Goal: Information Seeking & Learning: Check status

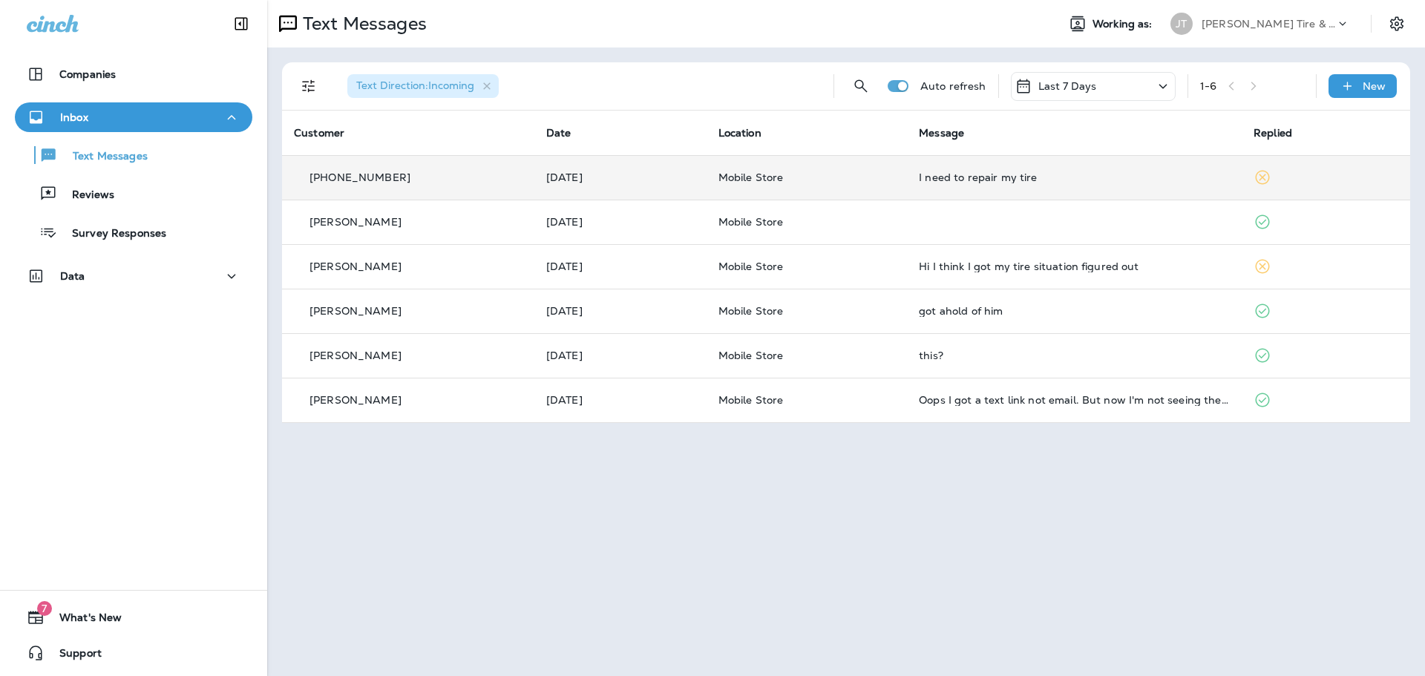
click at [841, 180] on p "Mobile Store" at bounding box center [806, 177] width 177 height 12
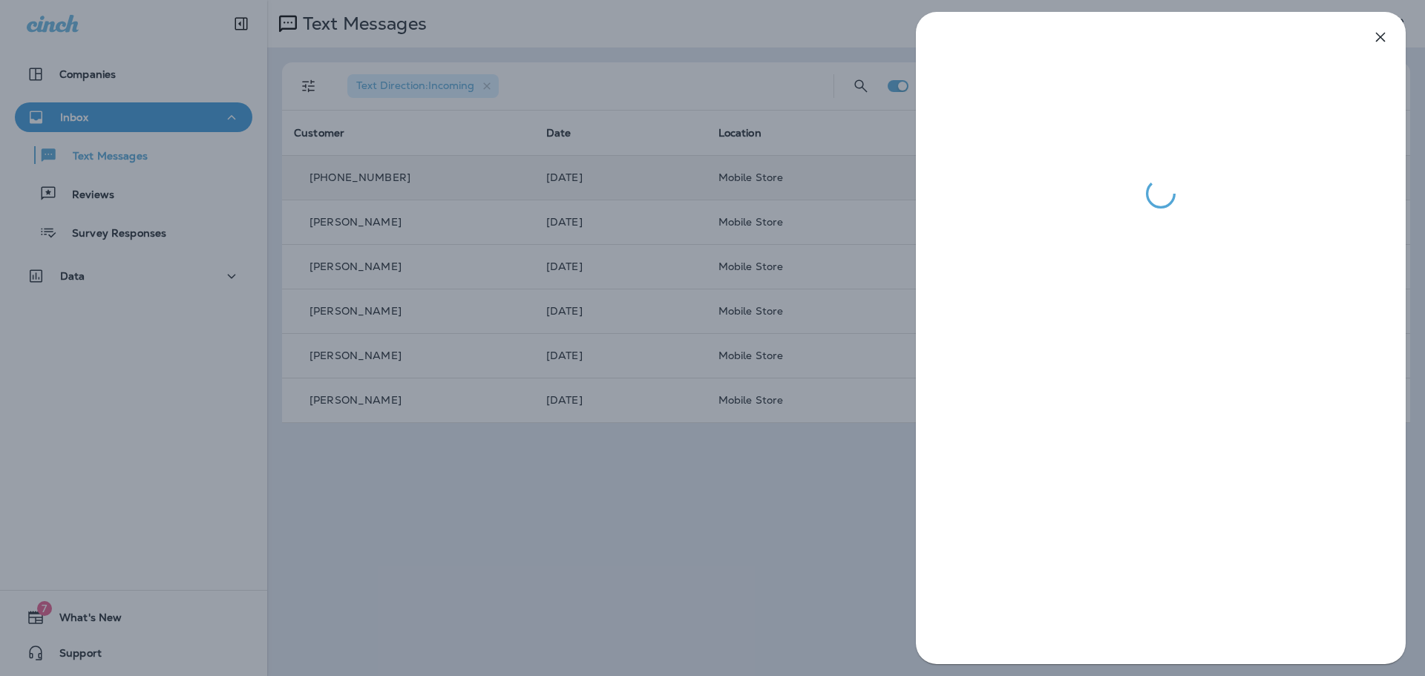
click at [817, 209] on div at bounding box center [712, 338] width 1425 height 676
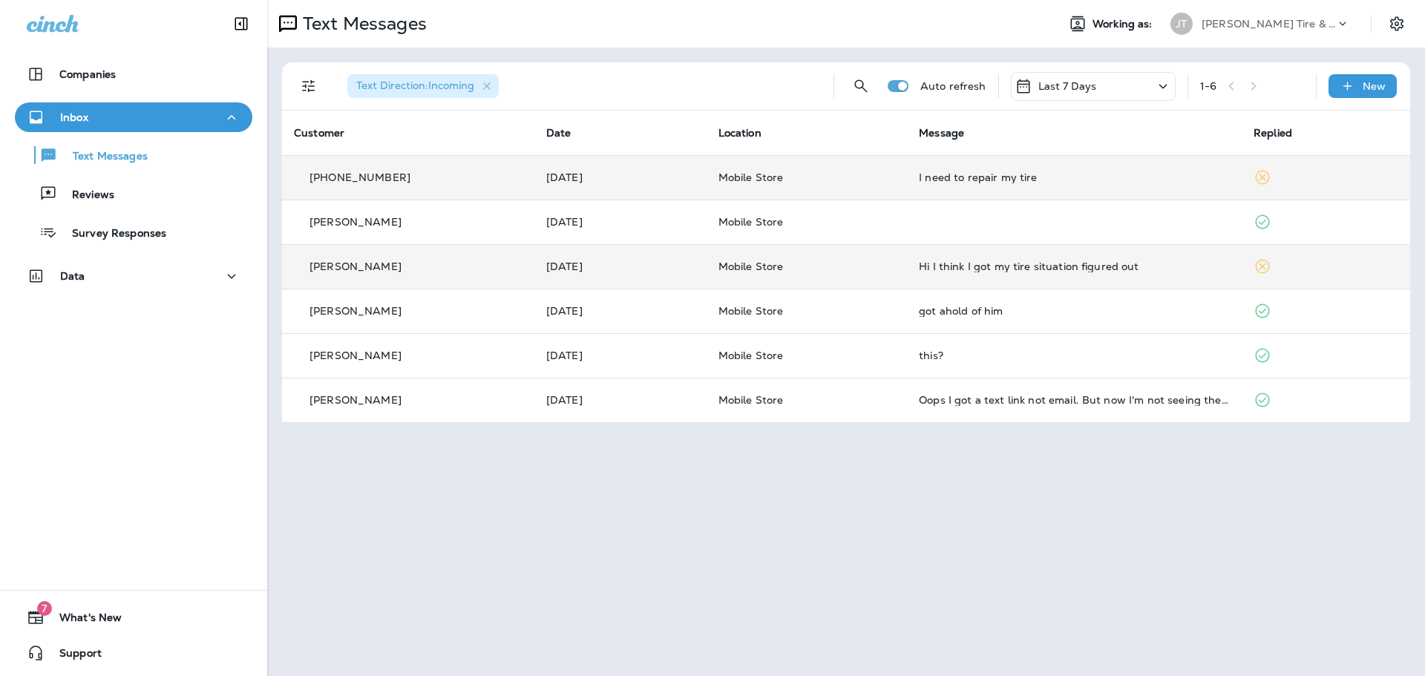
click at [885, 261] on p "Mobile Store" at bounding box center [806, 267] width 177 height 12
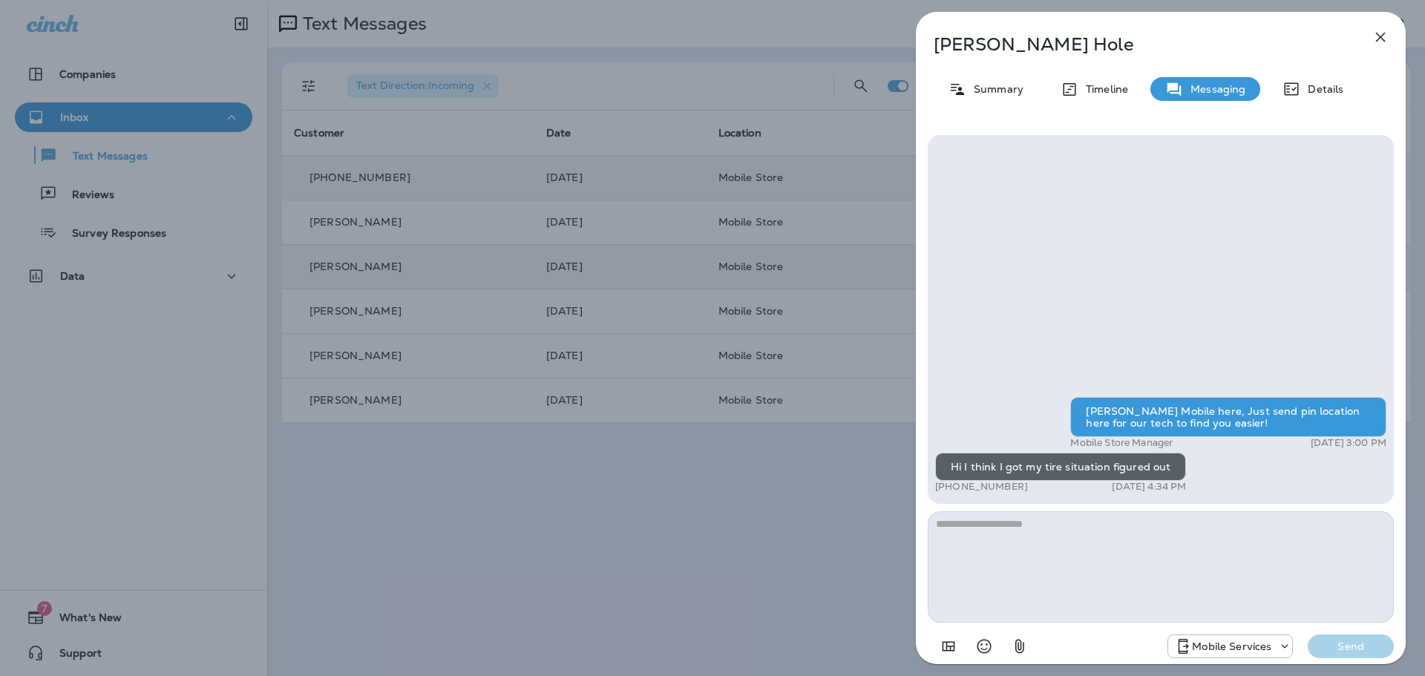
click at [806, 458] on div "[PERSON_NAME] Summary Timeline Messaging Details [PERSON_NAME] Mobile here, Jus…" at bounding box center [712, 338] width 1425 height 676
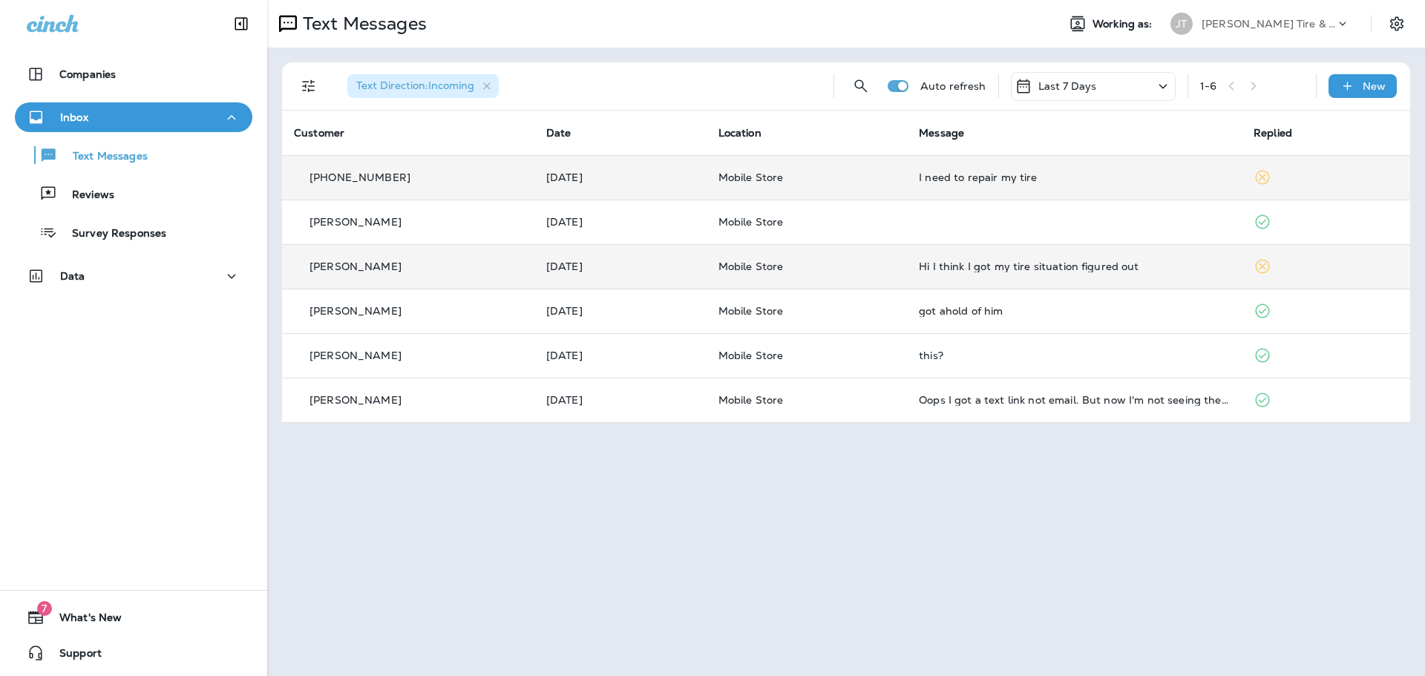
click at [148, 114] on div "Inbox" at bounding box center [134, 117] width 214 height 19
click at [148, 121] on div "Inbox" at bounding box center [134, 117] width 214 height 19
click at [1113, 89] on div "Last 7 Days" at bounding box center [1093, 86] width 165 height 29
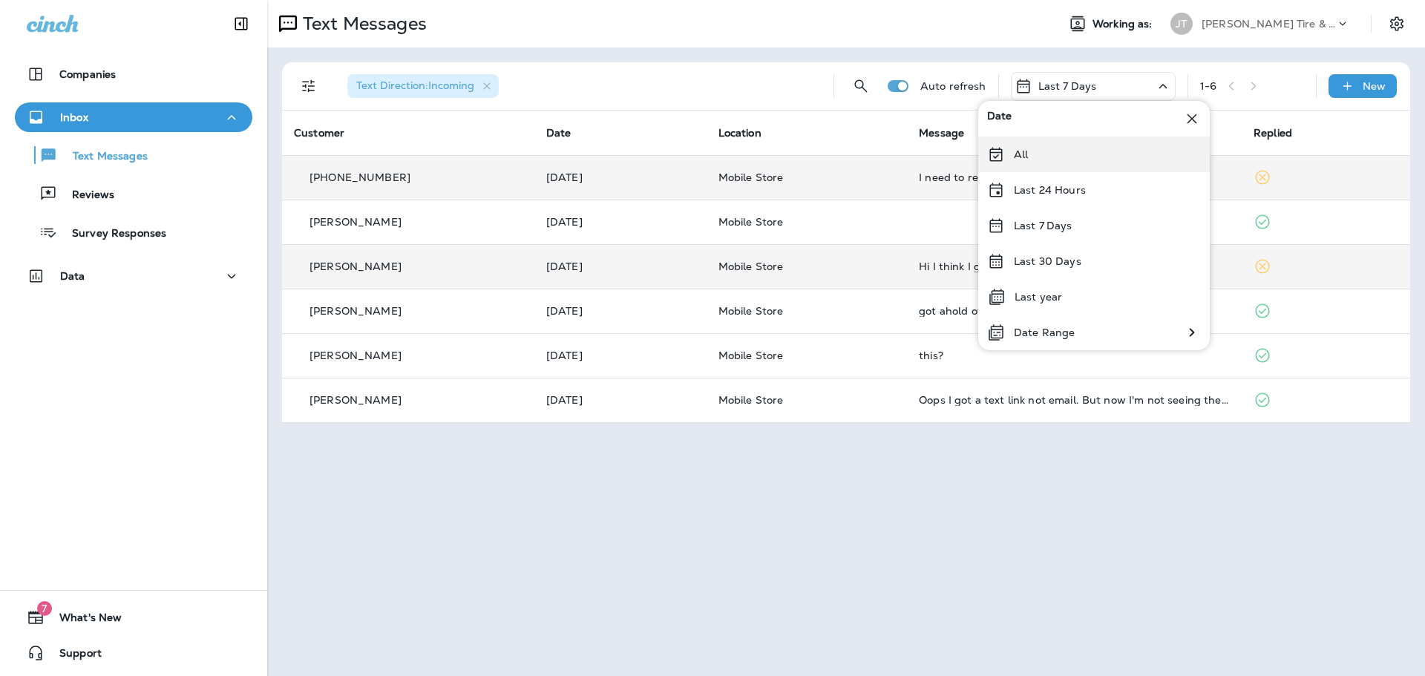
click at [1035, 158] on div "All" at bounding box center [1094, 155] width 232 height 36
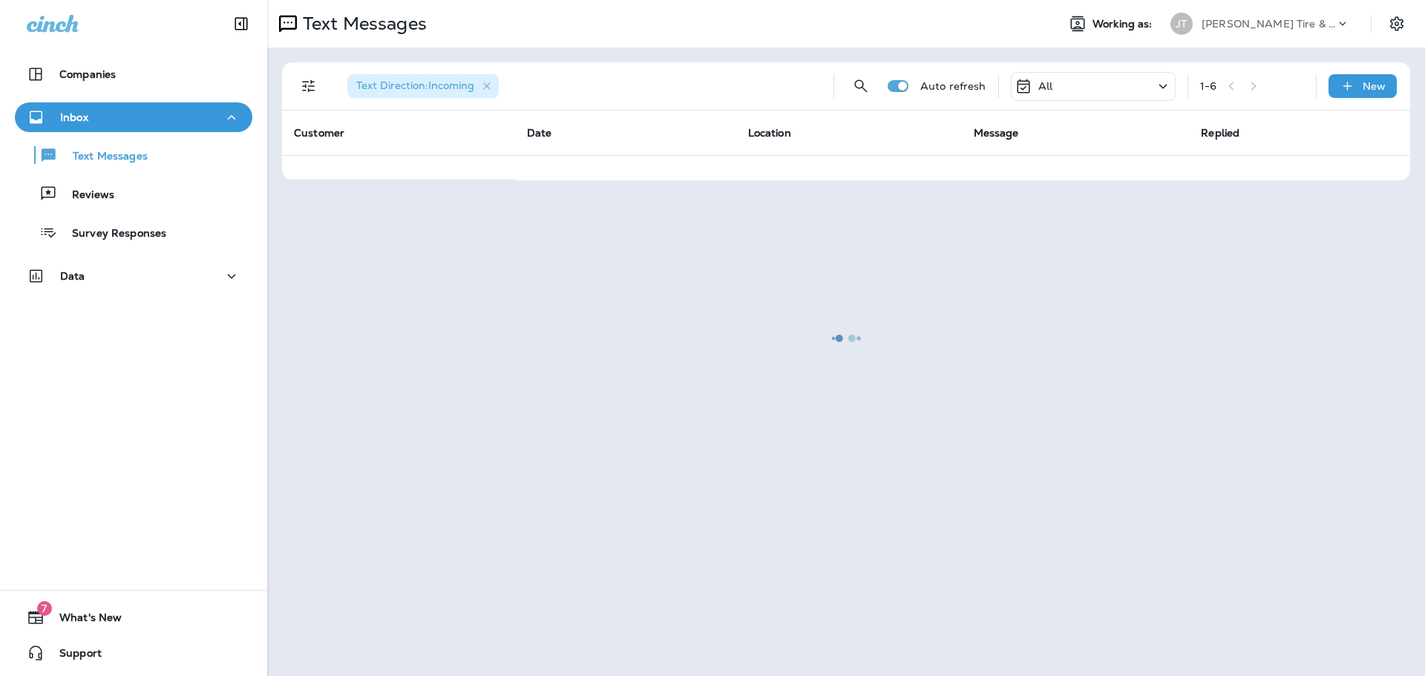
click at [1074, 88] on div at bounding box center [846, 337] width 1155 height 673
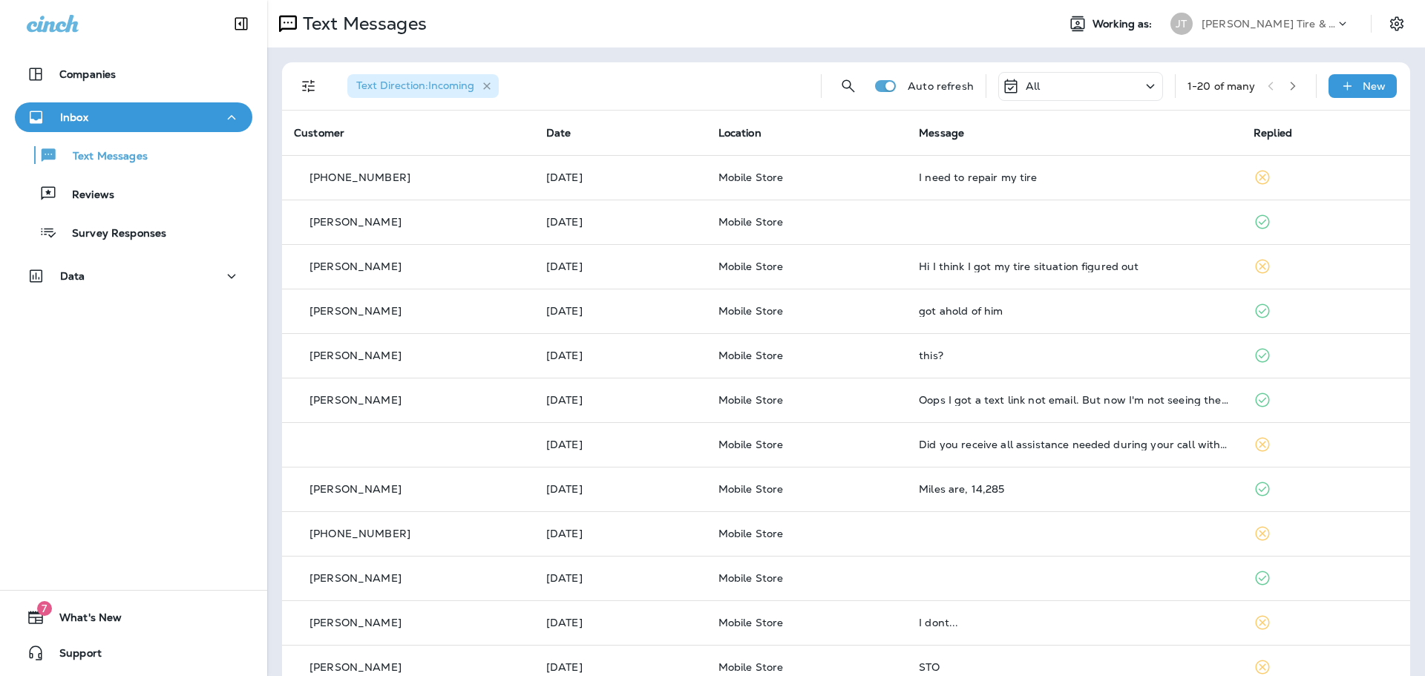
click at [487, 87] on icon "button" at bounding box center [487, 86] width 13 height 13
click at [134, 157] on p "Text Messages" at bounding box center [103, 157] width 90 height 14
click at [105, 157] on p "Text Messages" at bounding box center [103, 157] width 90 height 14
click at [160, 118] on div "Inbox" at bounding box center [134, 117] width 214 height 19
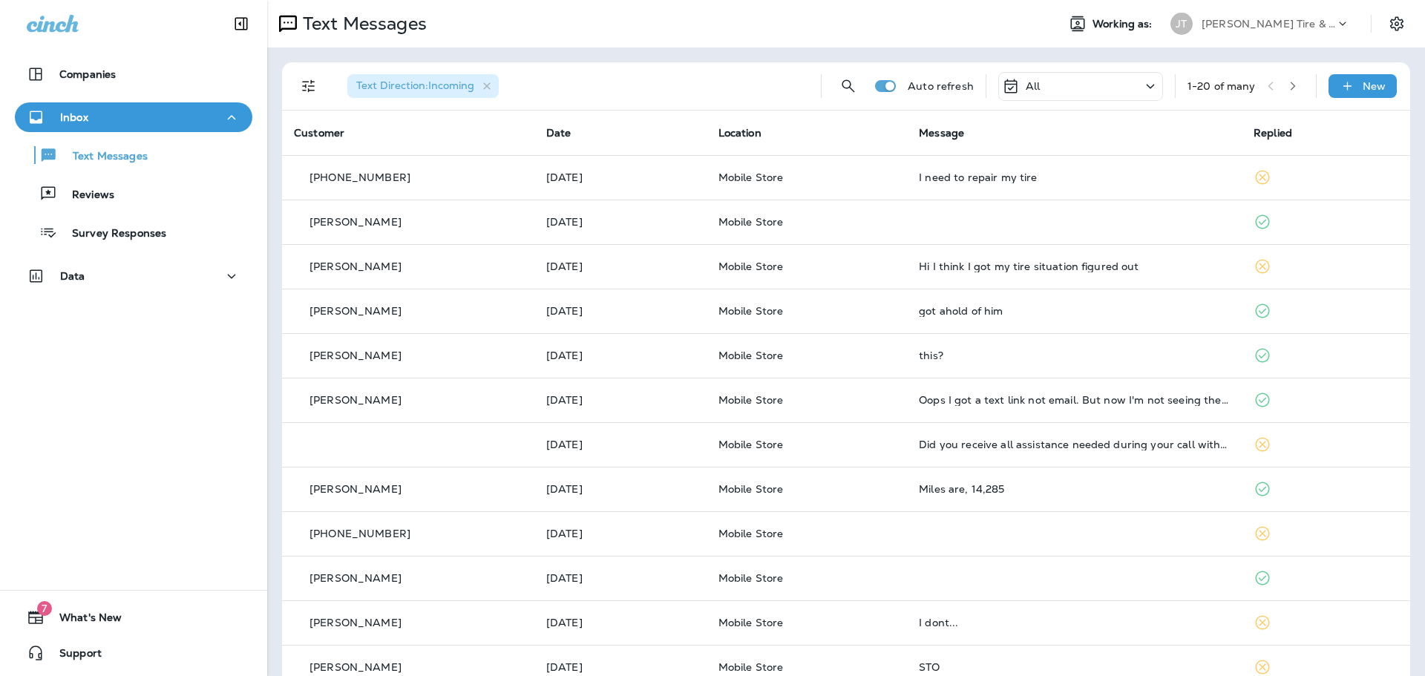
click at [430, 82] on span "Text Direction : Incoming" at bounding box center [415, 85] width 118 height 13
click at [321, 86] on button "Filters" at bounding box center [309, 86] width 30 height 30
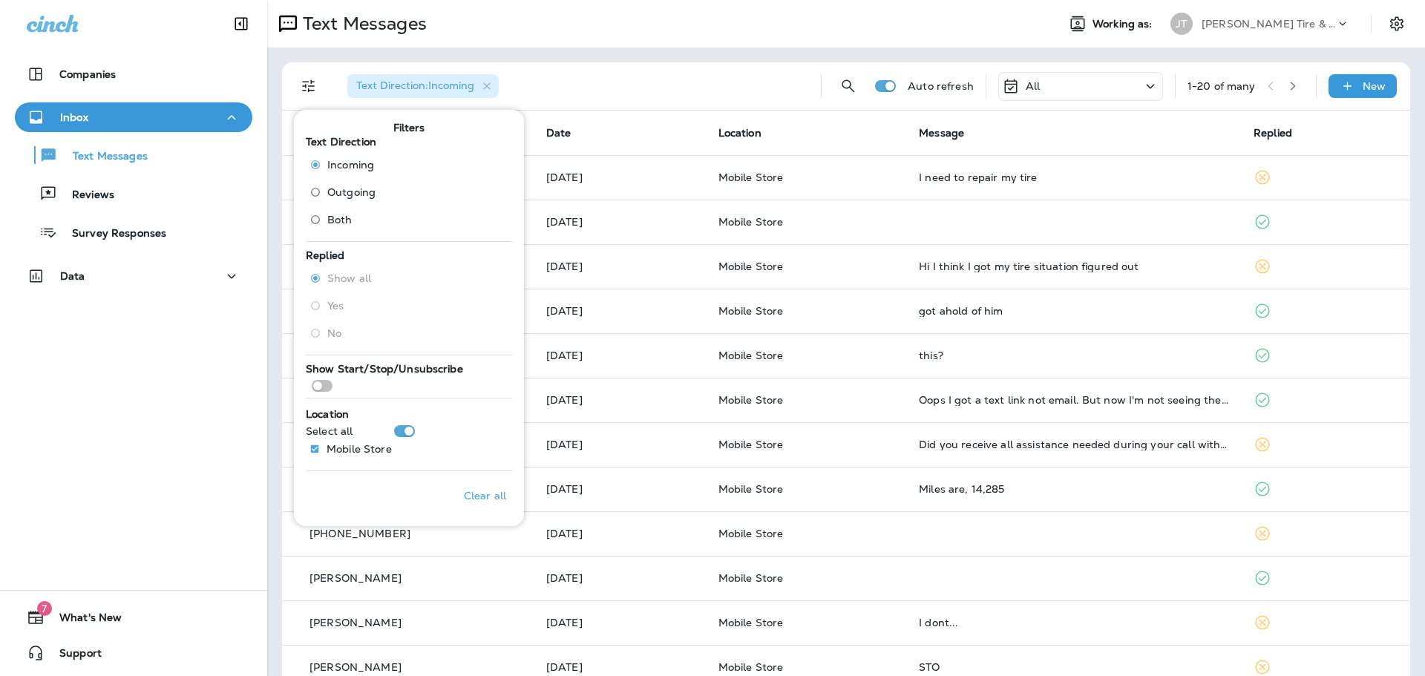
click at [338, 197] on span "Outgoing" at bounding box center [351, 192] width 48 height 12
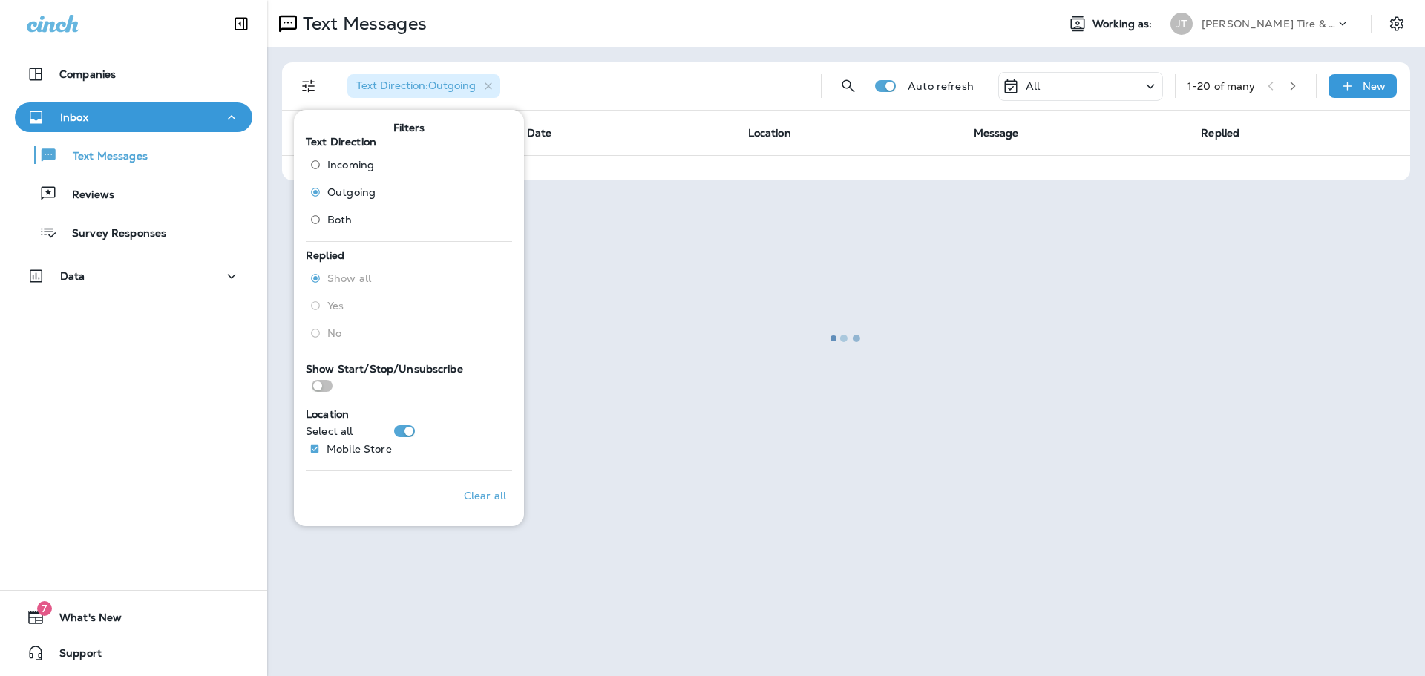
click at [606, 191] on div at bounding box center [846, 337] width 1155 height 673
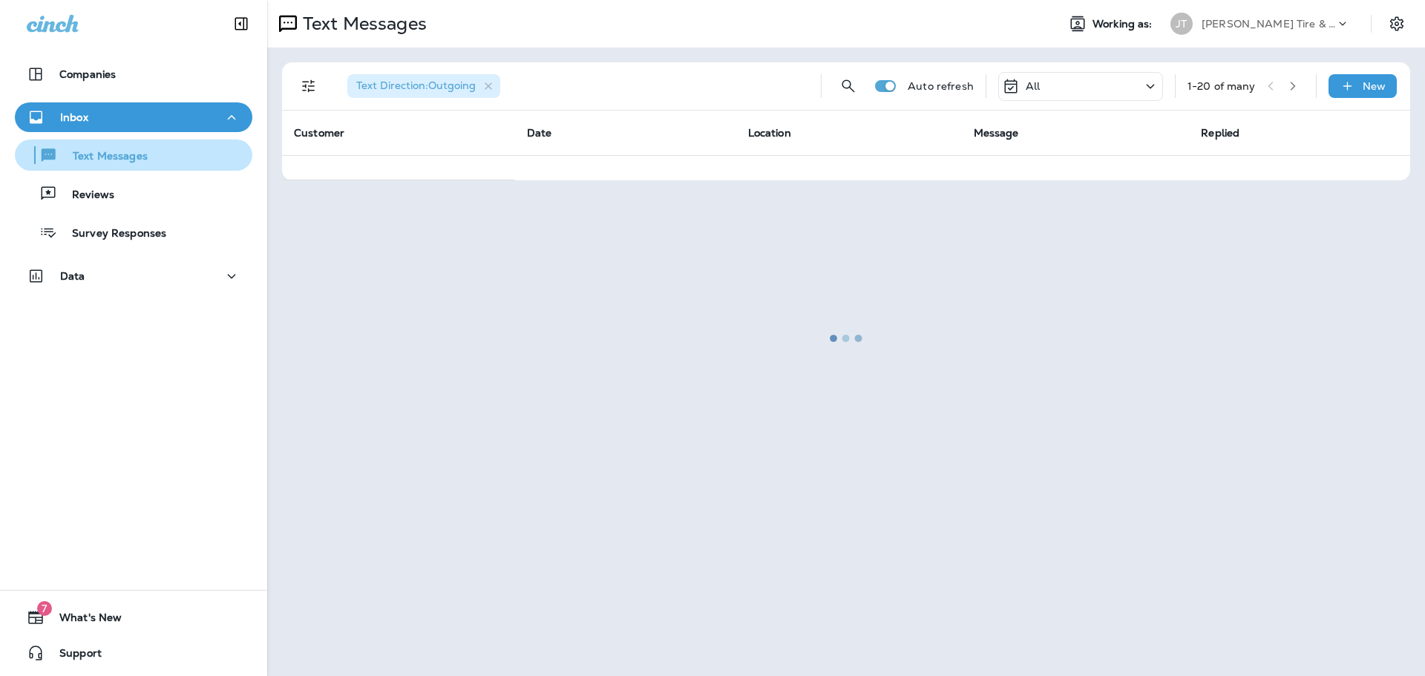
click at [126, 165] on div "Text Messages" at bounding box center [84, 155] width 127 height 22
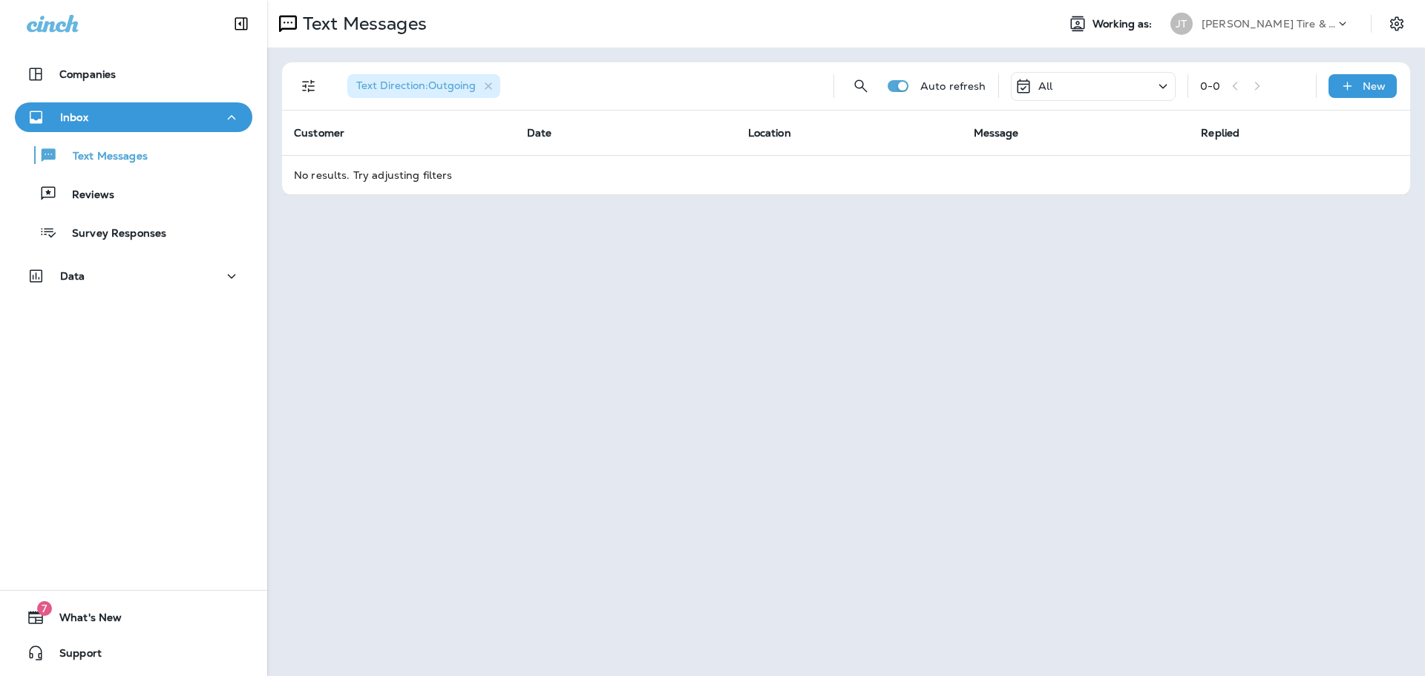
click at [427, 94] on div "Text Direction : Outgoing" at bounding box center [423, 86] width 153 height 24
click at [303, 85] on icon "Filters" at bounding box center [309, 86] width 18 height 18
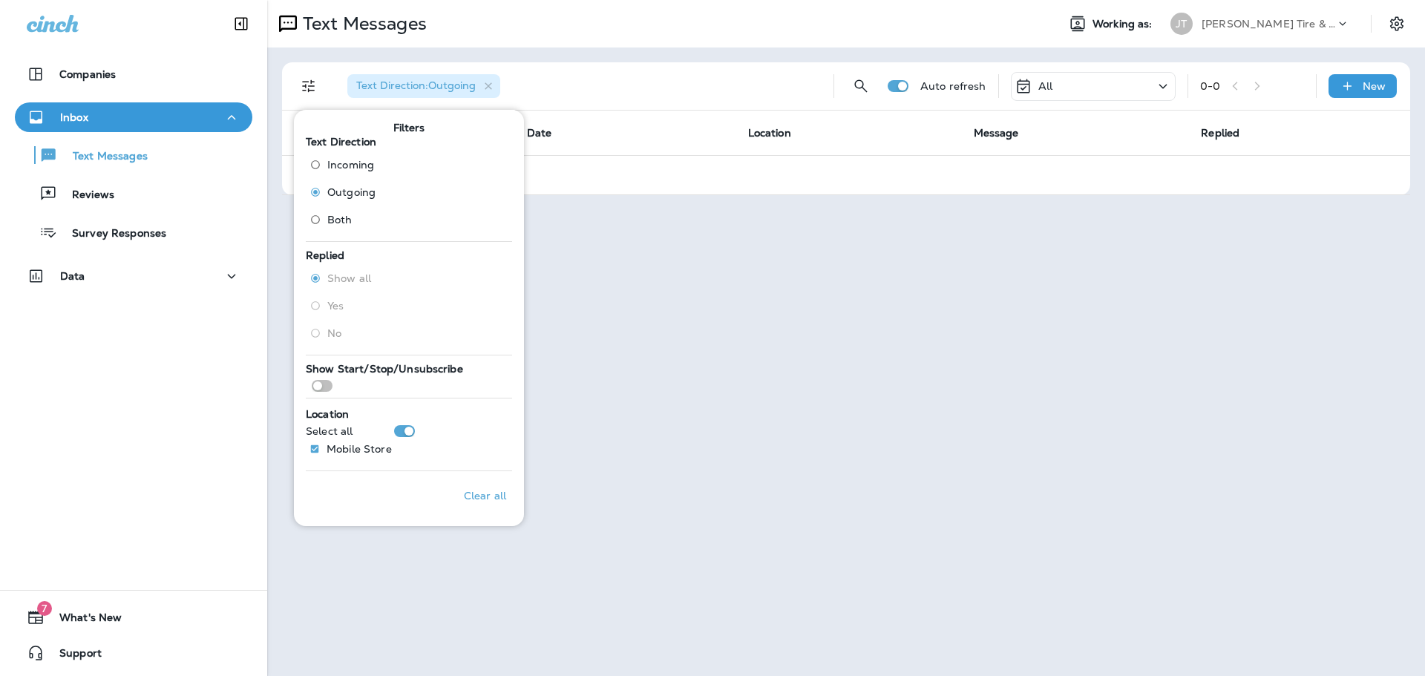
click at [595, 151] on th "Date" at bounding box center [625, 133] width 221 height 45
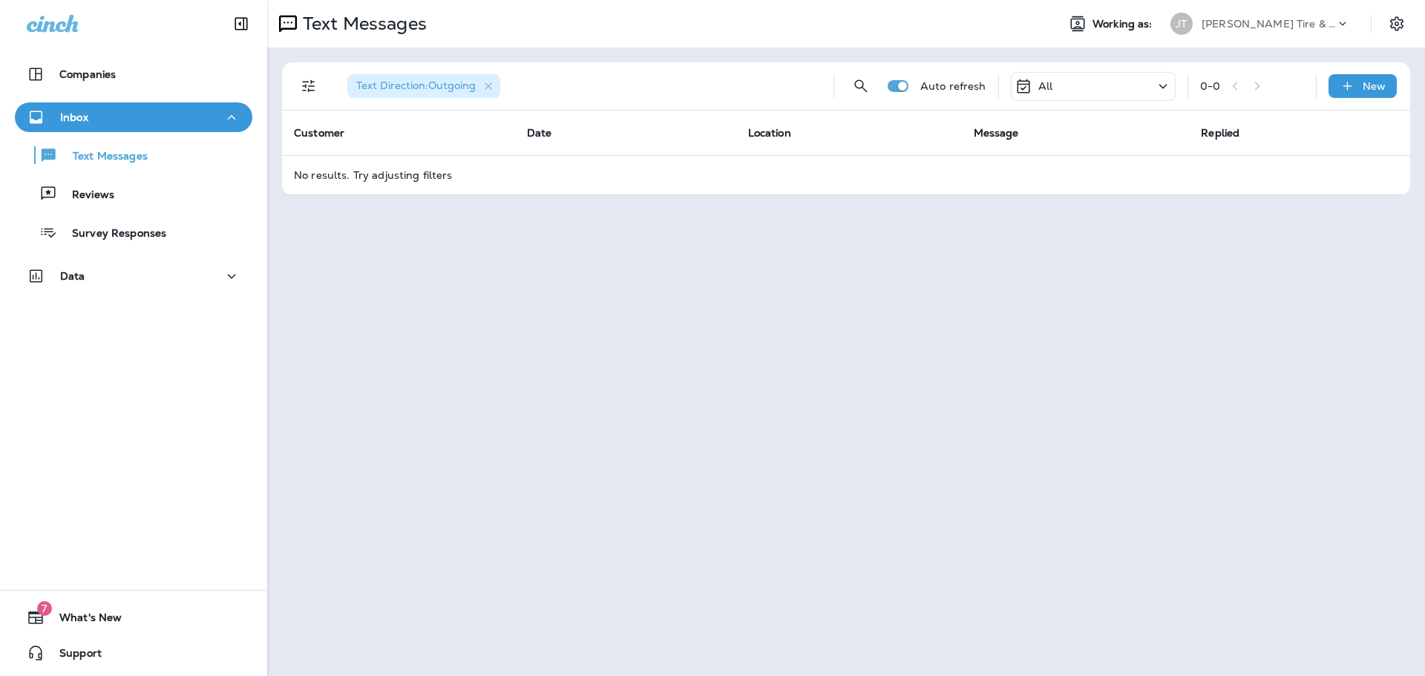
click at [380, 176] on td "No results. Try adjusting filters" at bounding box center [846, 174] width 1128 height 39
click at [310, 84] on icon "Filters" at bounding box center [309, 86] width 18 height 18
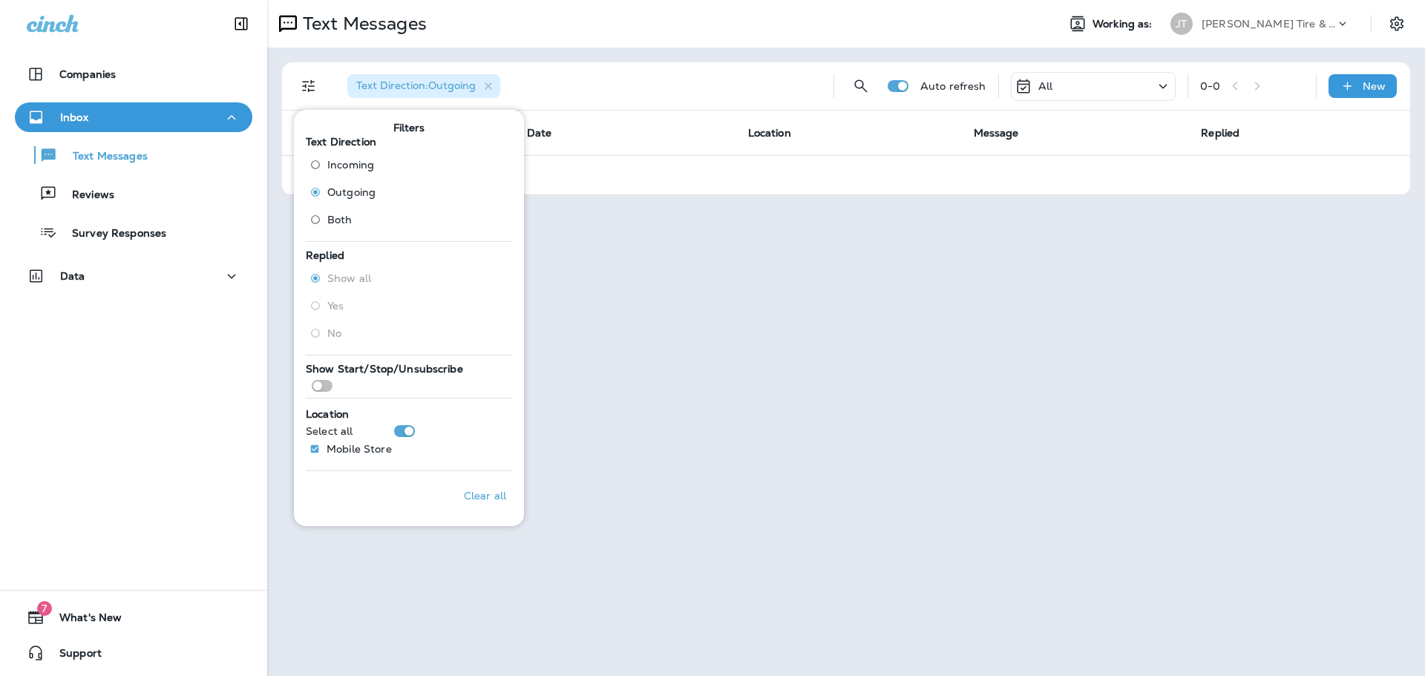
click at [577, 156] on td "No results. Try adjusting filters" at bounding box center [846, 174] width 1128 height 39
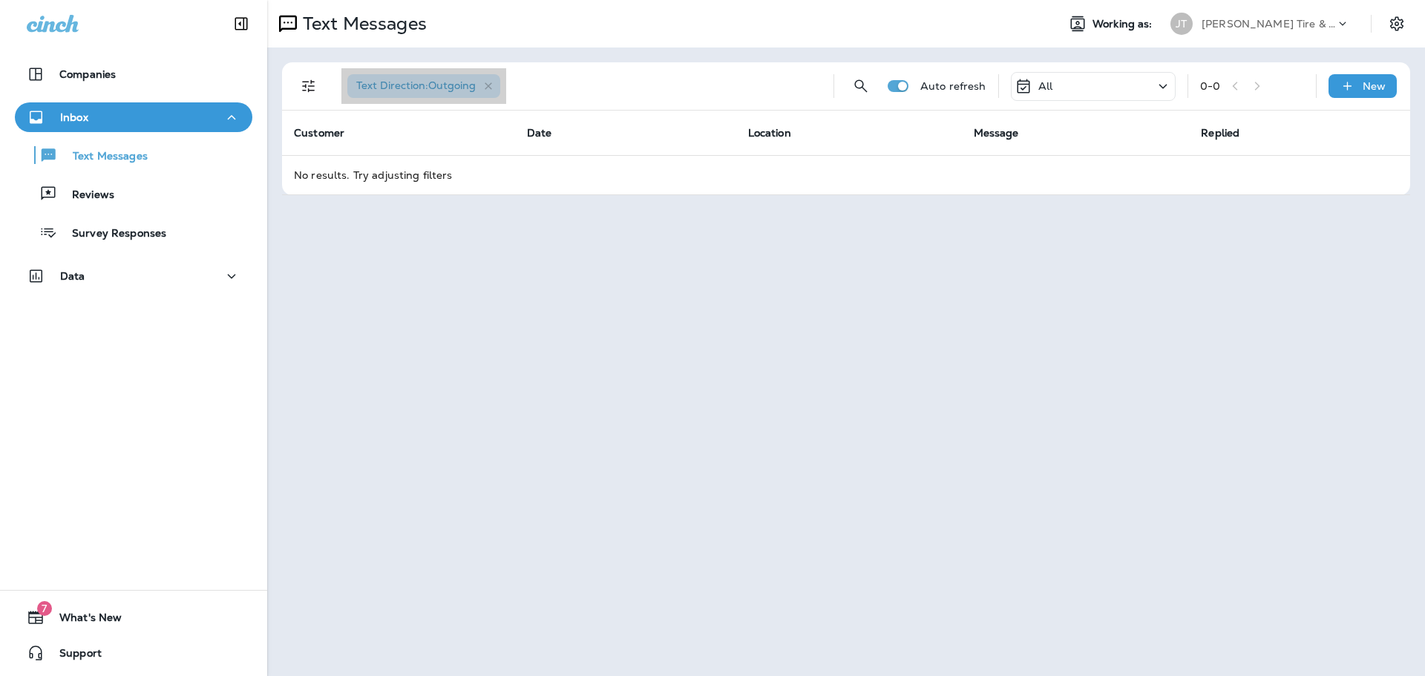
click at [398, 80] on span "Text Direction : Outgoing" at bounding box center [415, 85] width 119 height 13
click at [310, 79] on icon "Filters" at bounding box center [309, 86] width 18 height 18
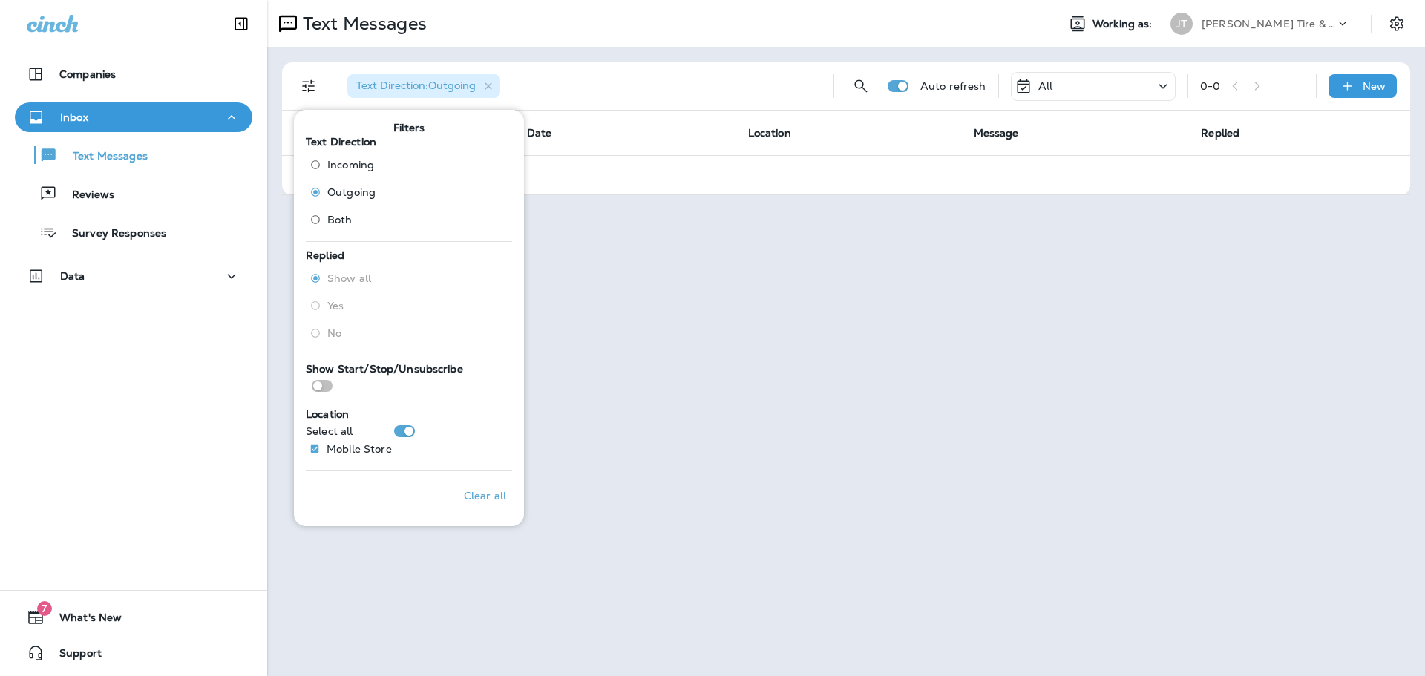
click at [331, 217] on span "Both" at bounding box center [339, 220] width 25 height 12
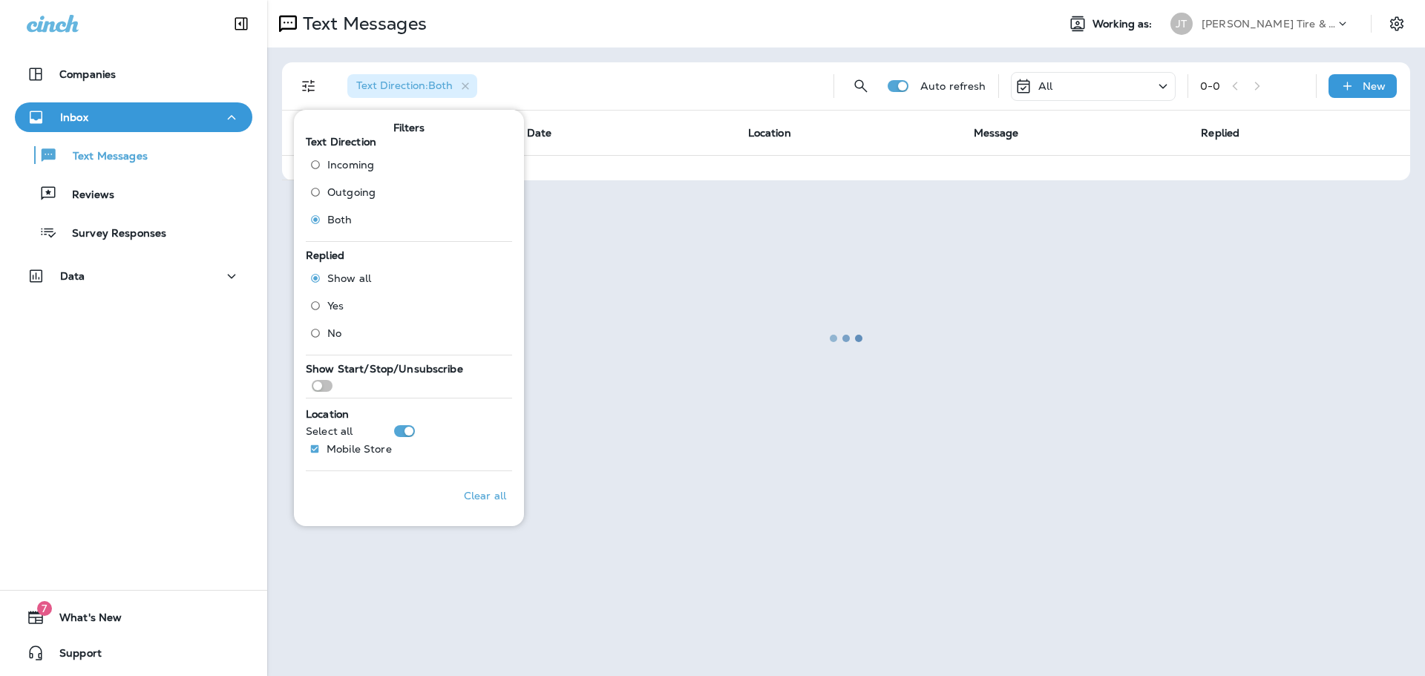
click at [720, 99] on div at bounding box center [846, 337] width 1155 height 673
